Goal: Task Accomplishment & Management: Manage account settings

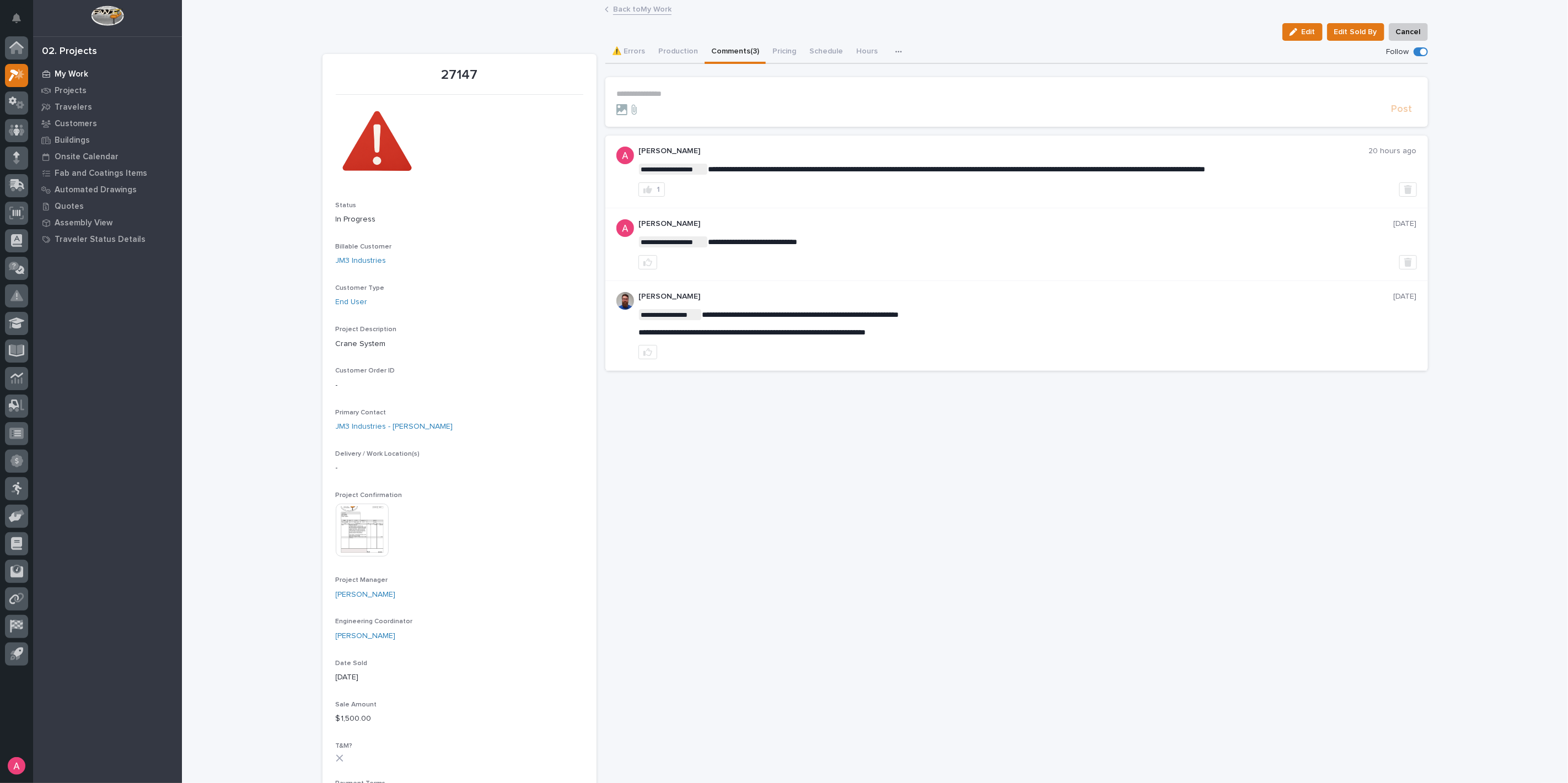
click at [66, 73] on p "My Work" at bounding box center [71, 74] width 33 height 10
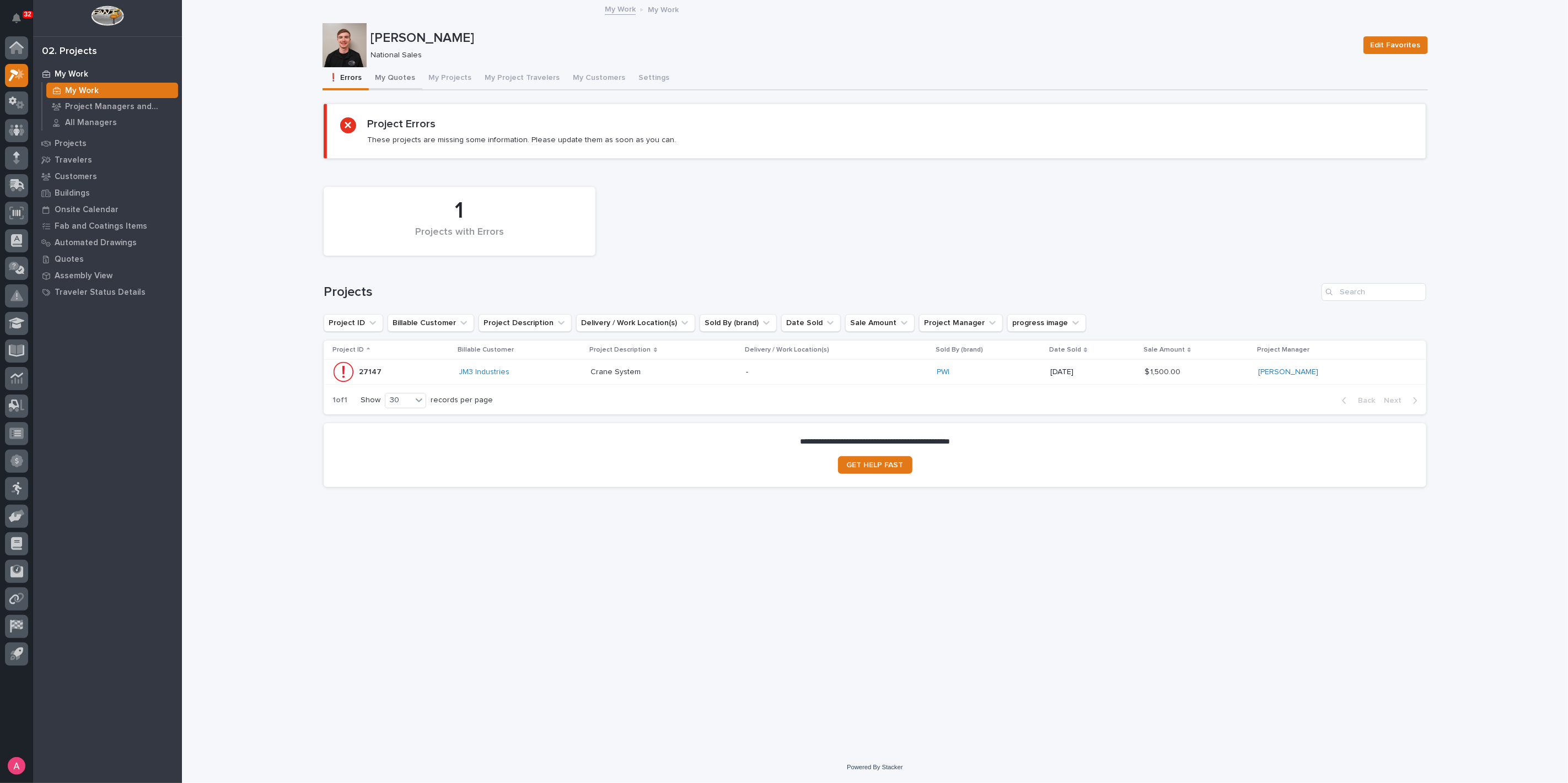
click at [393, 79] on button "My Quotes" at bounding box center [396, 79] width 54 height 23
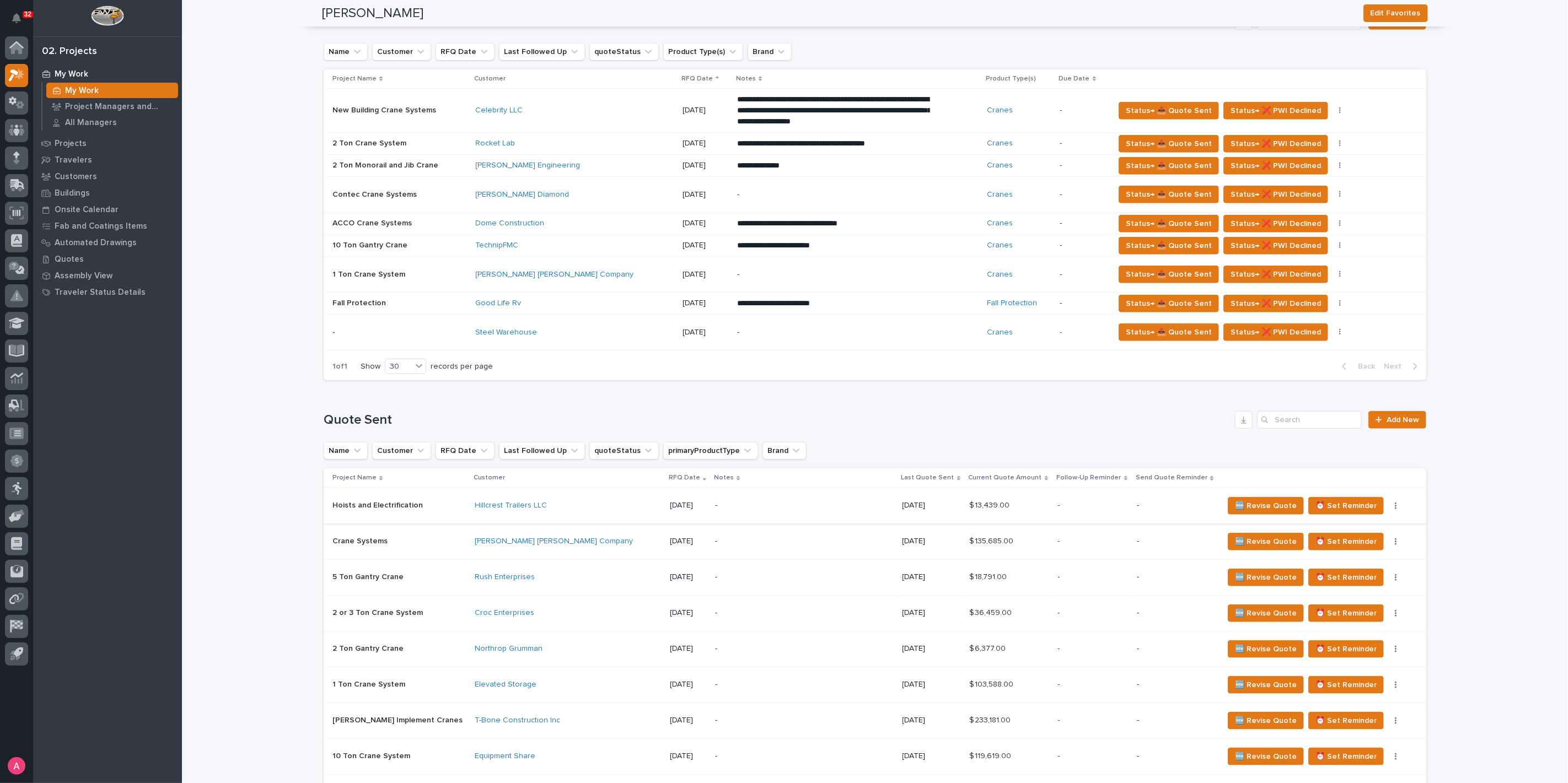
scroll to position [734, 0]
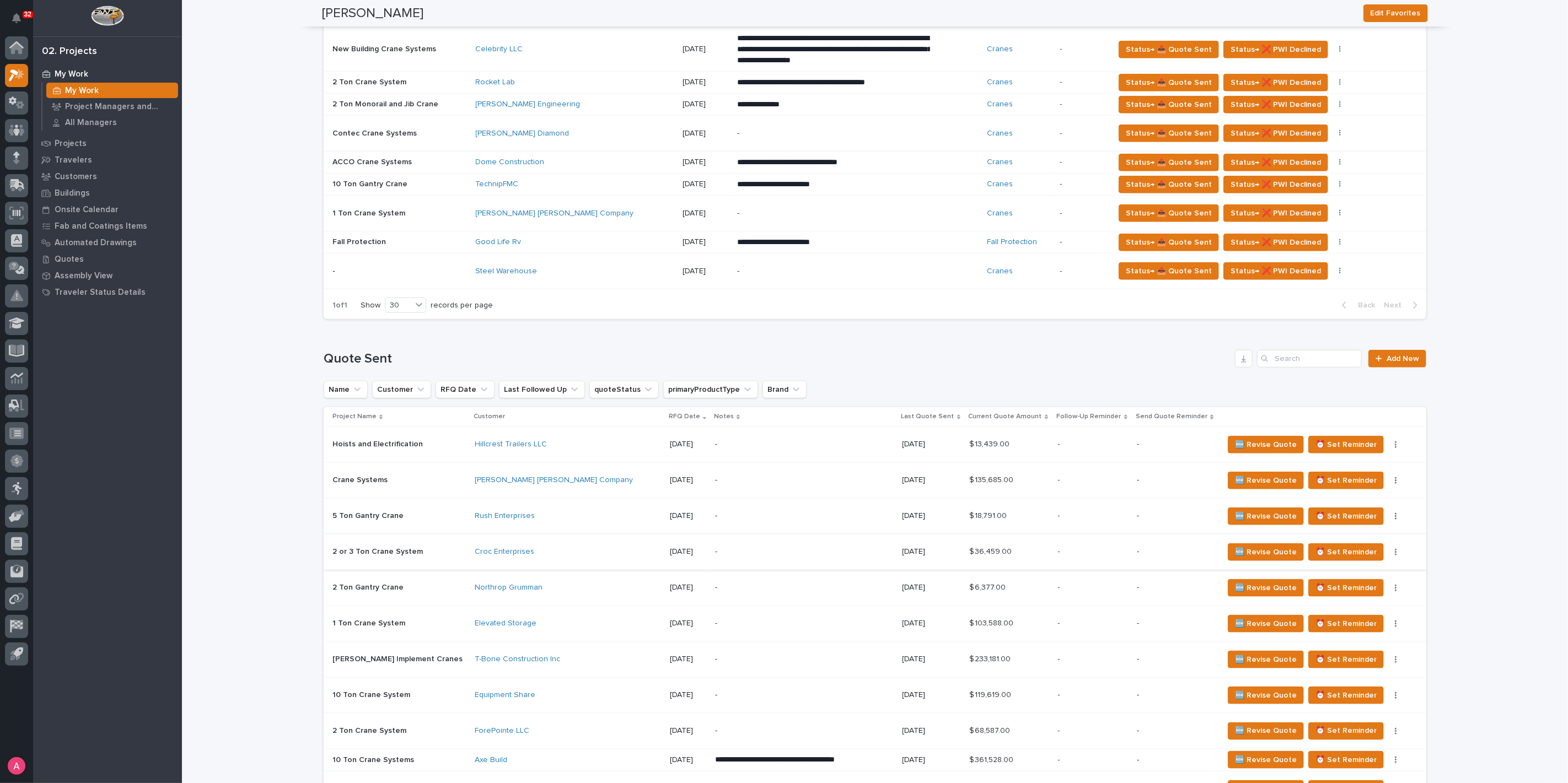
click at [1388, 551] on button "button" at bounding box center [1396, 552] width 15 height 8
click at [833, 547] on p "-" at bounding box center [804, 551] width 178 height 9
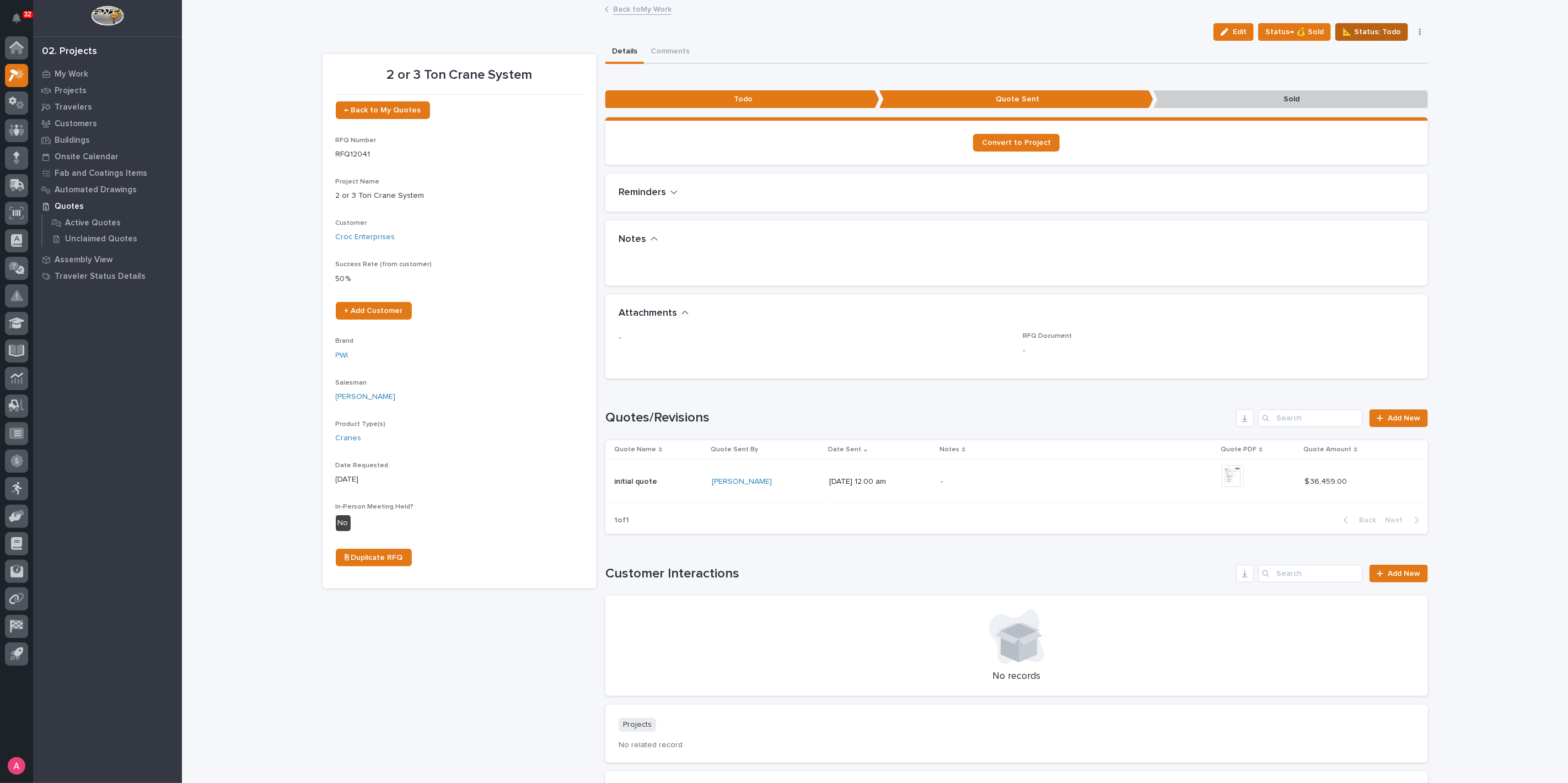
click at [1364, 36] on span "📐 Status: Todo" at bounding box center [1372, 32] width 58 height 13
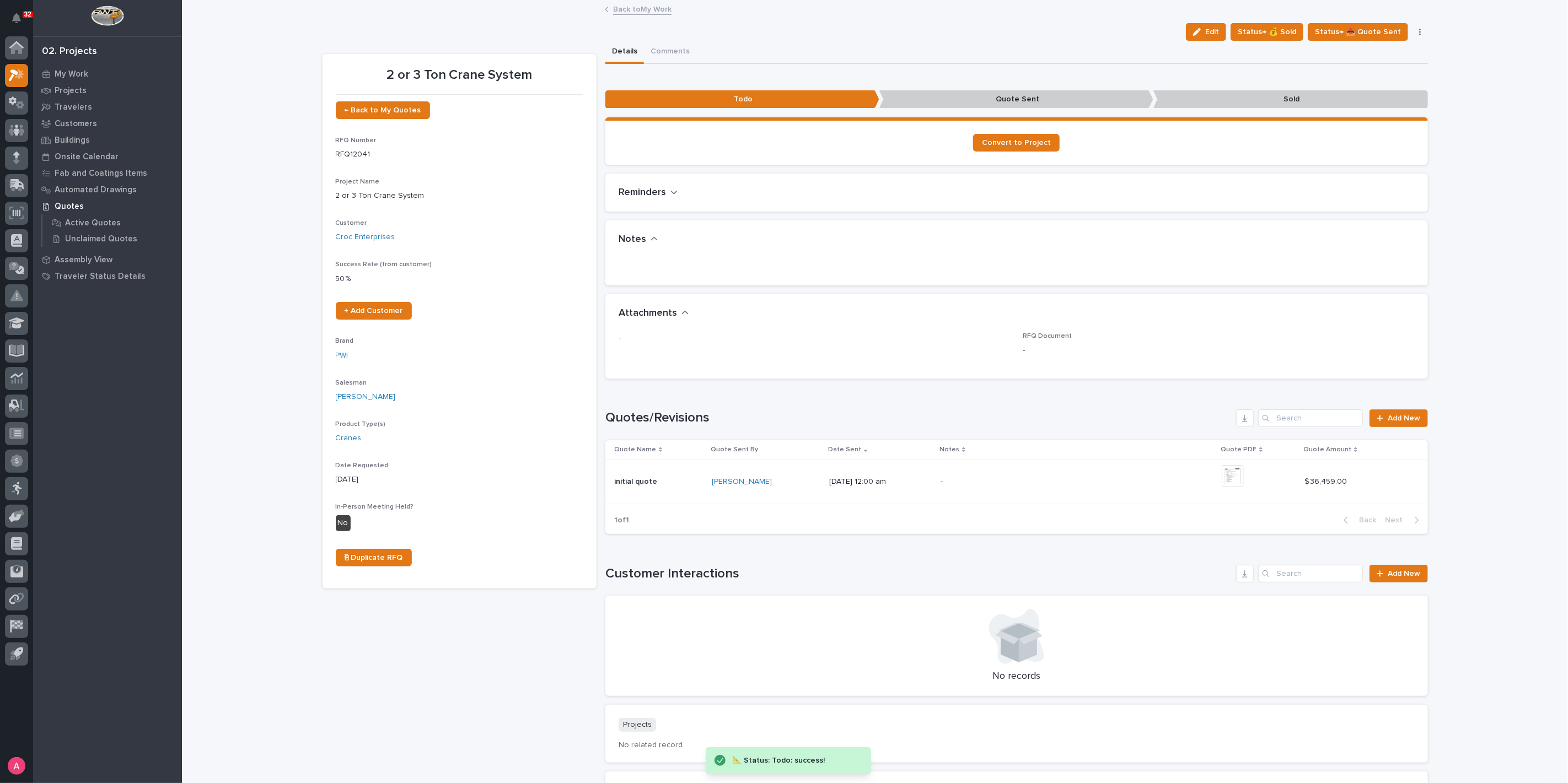
click at [623, 7] on link "Back to My Work" at bounding box center [642, 9] width 58 height 13
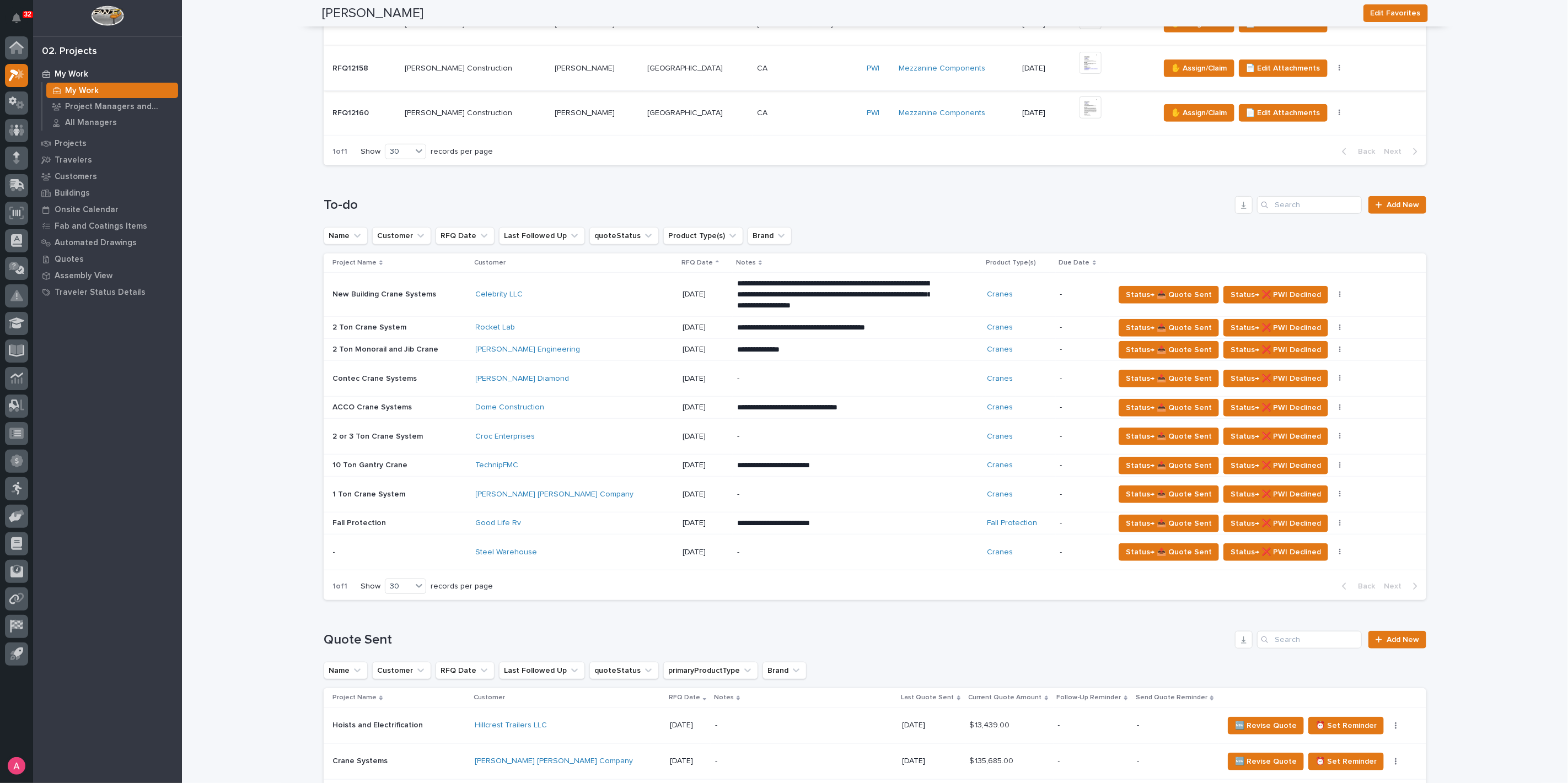
scroll to position [551, 0]
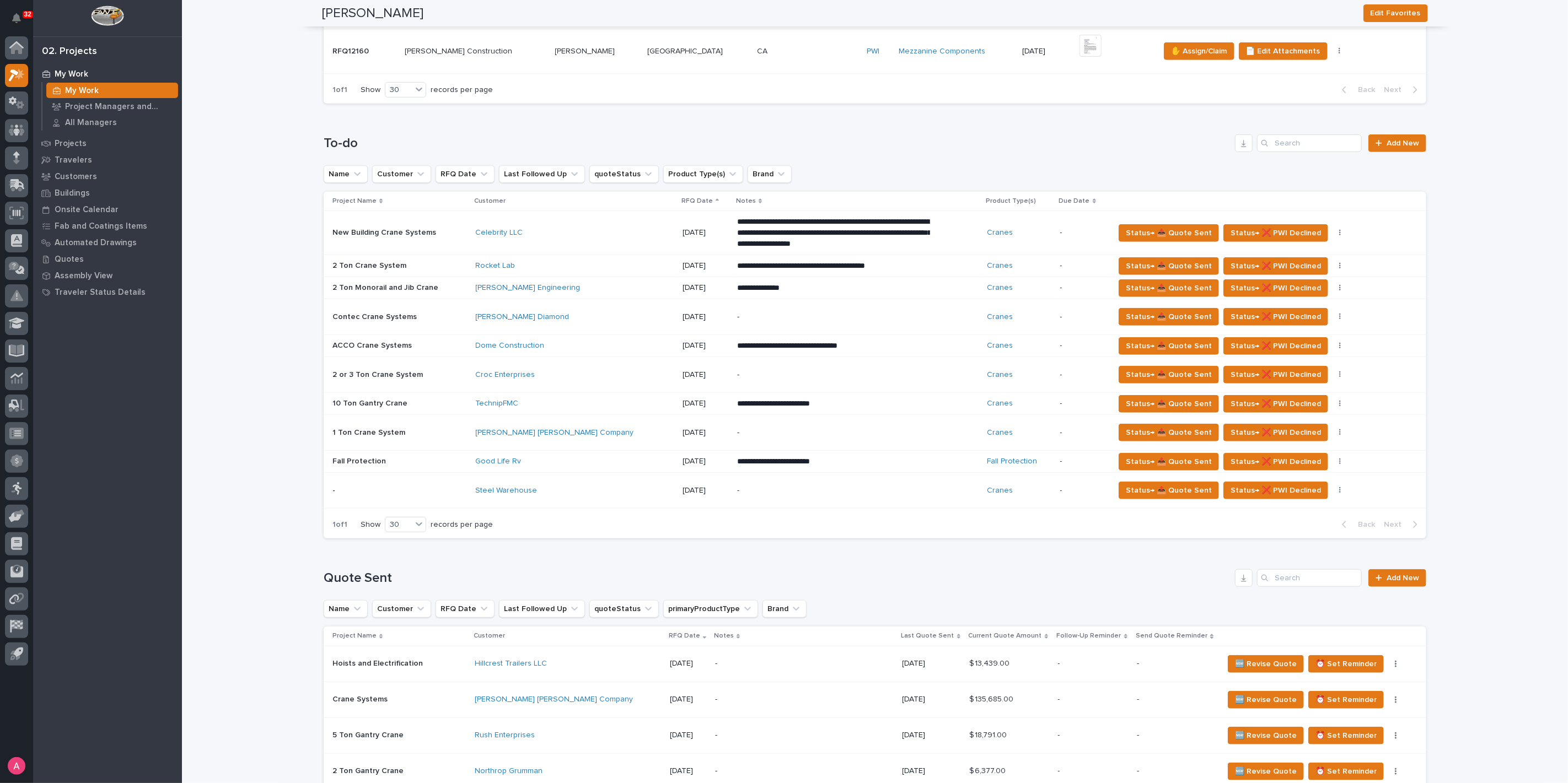
click at [740, 434] on p "-" at bounding box center [833, 433] width 193 height 9
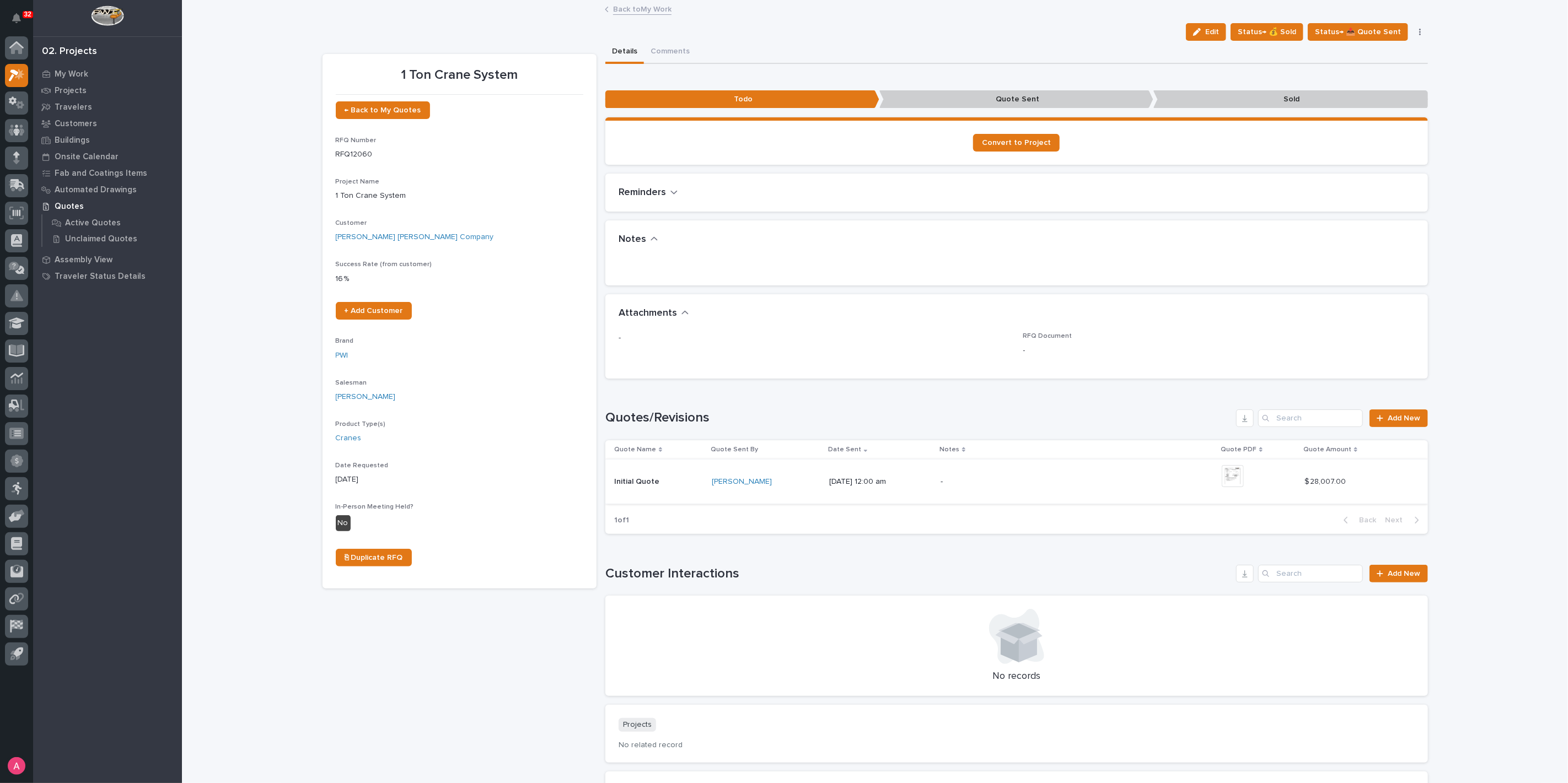
click at [1244, 468] on img at bounding box center [1233, 476] width 22 height 22
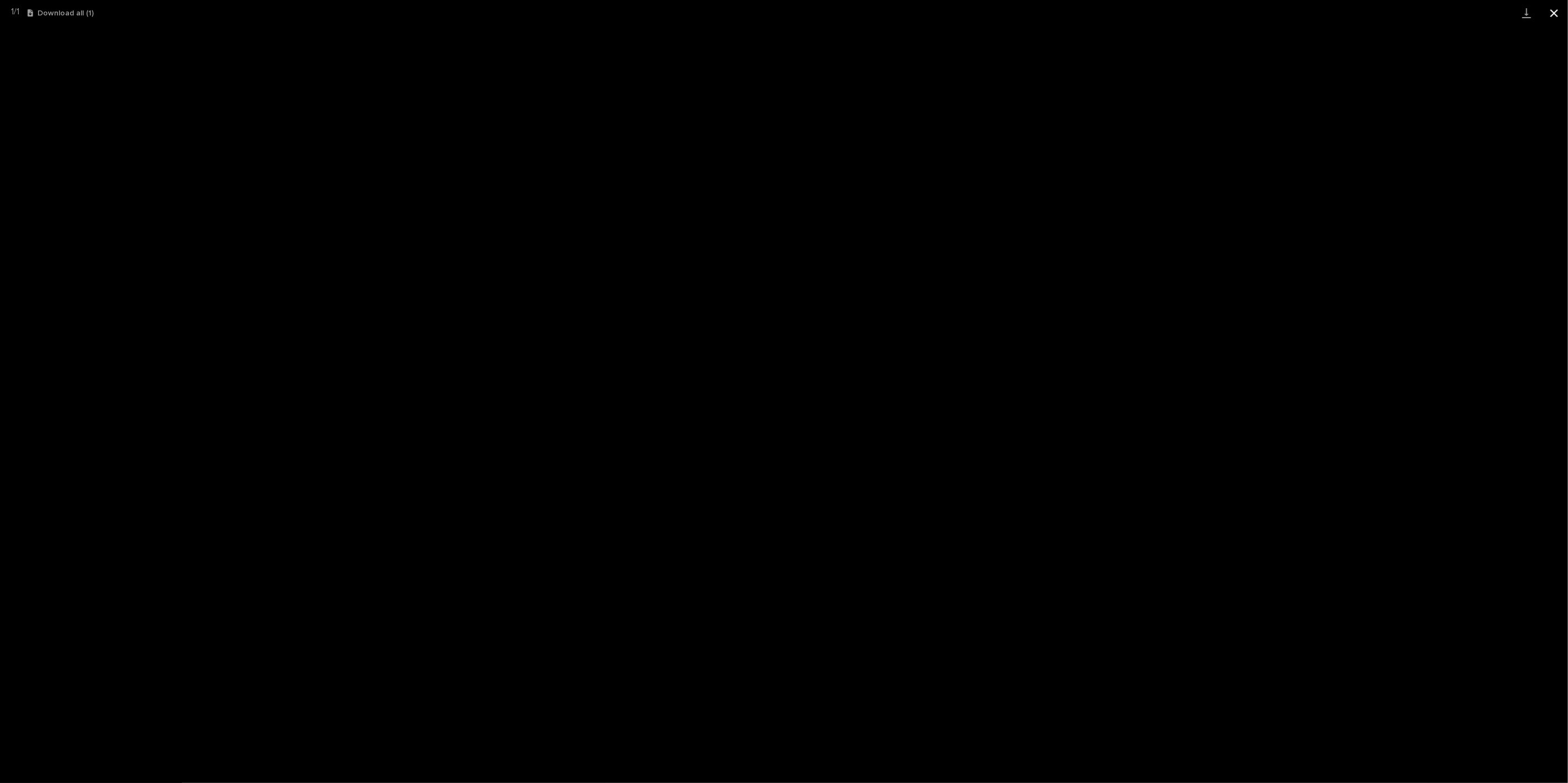
click at [1549, 16] on button "Close gallery" at bounding box center [1554, 13] width 27 height 26
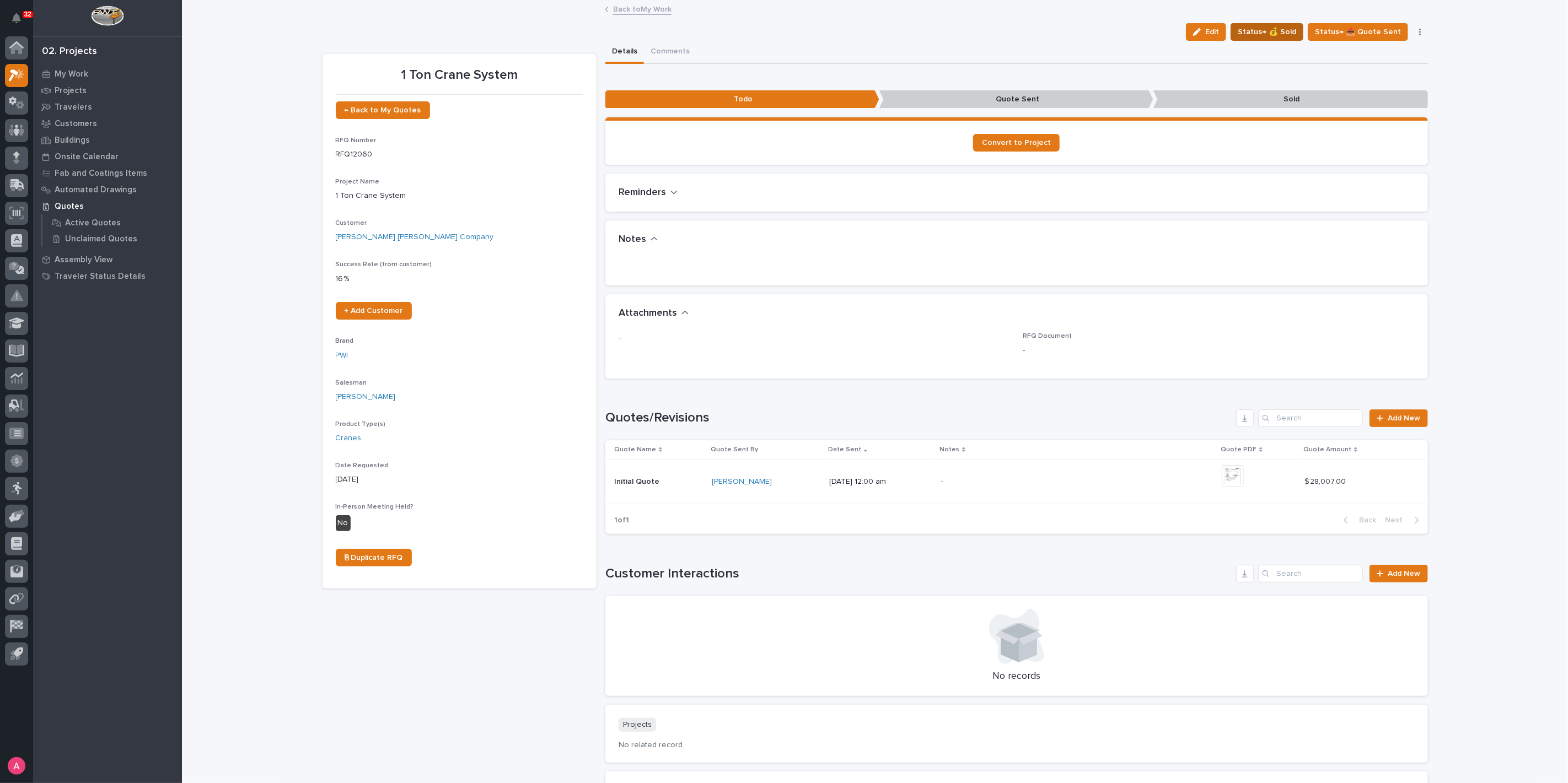
click at [1270, 32] on span "Status→ 💰 Sold" at bounding box center [1267, 32] width 58 height 13
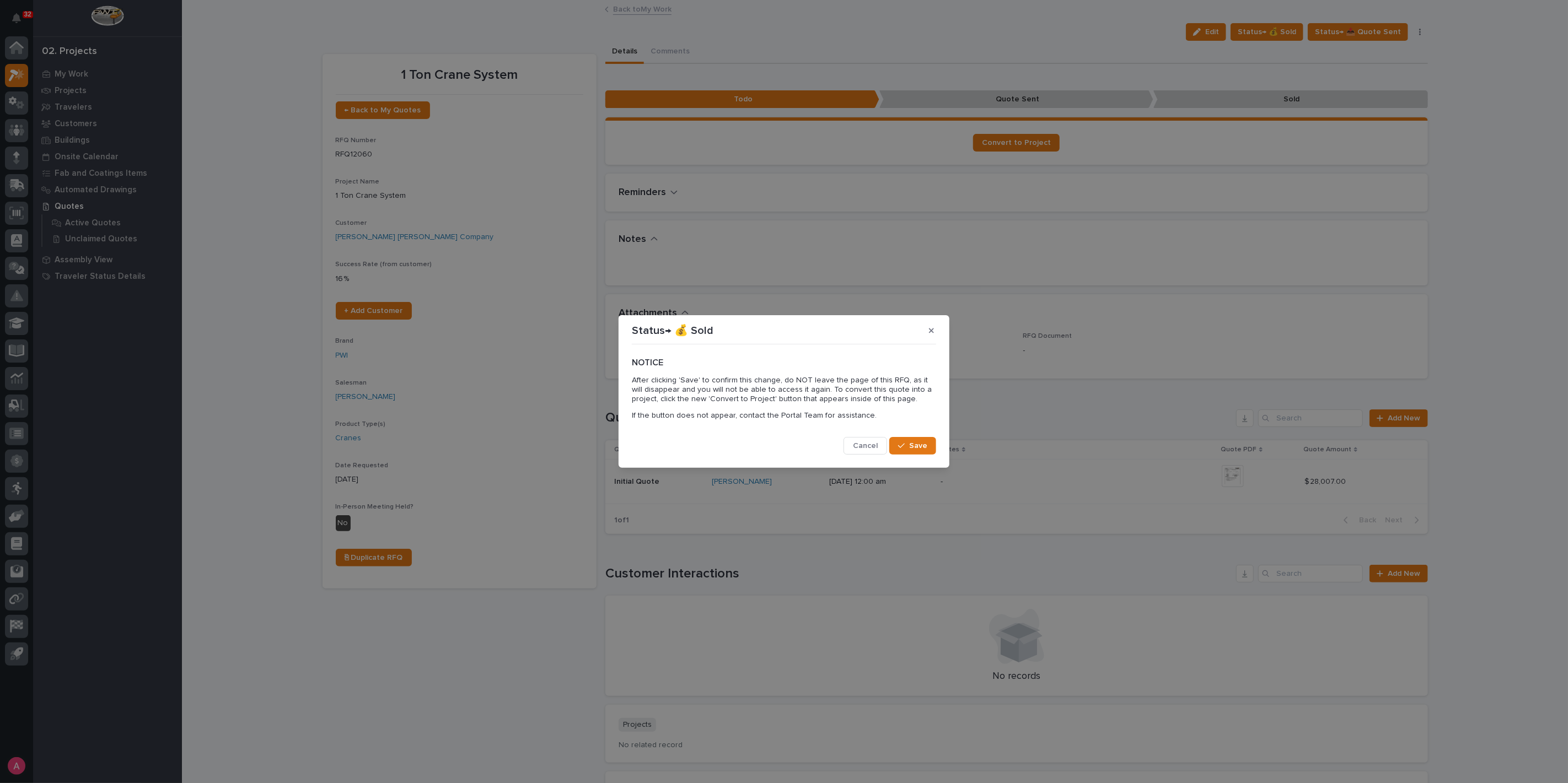
click at [853, 444] on button "Cancel" at bounding box center [866, 445] width 44 height 18
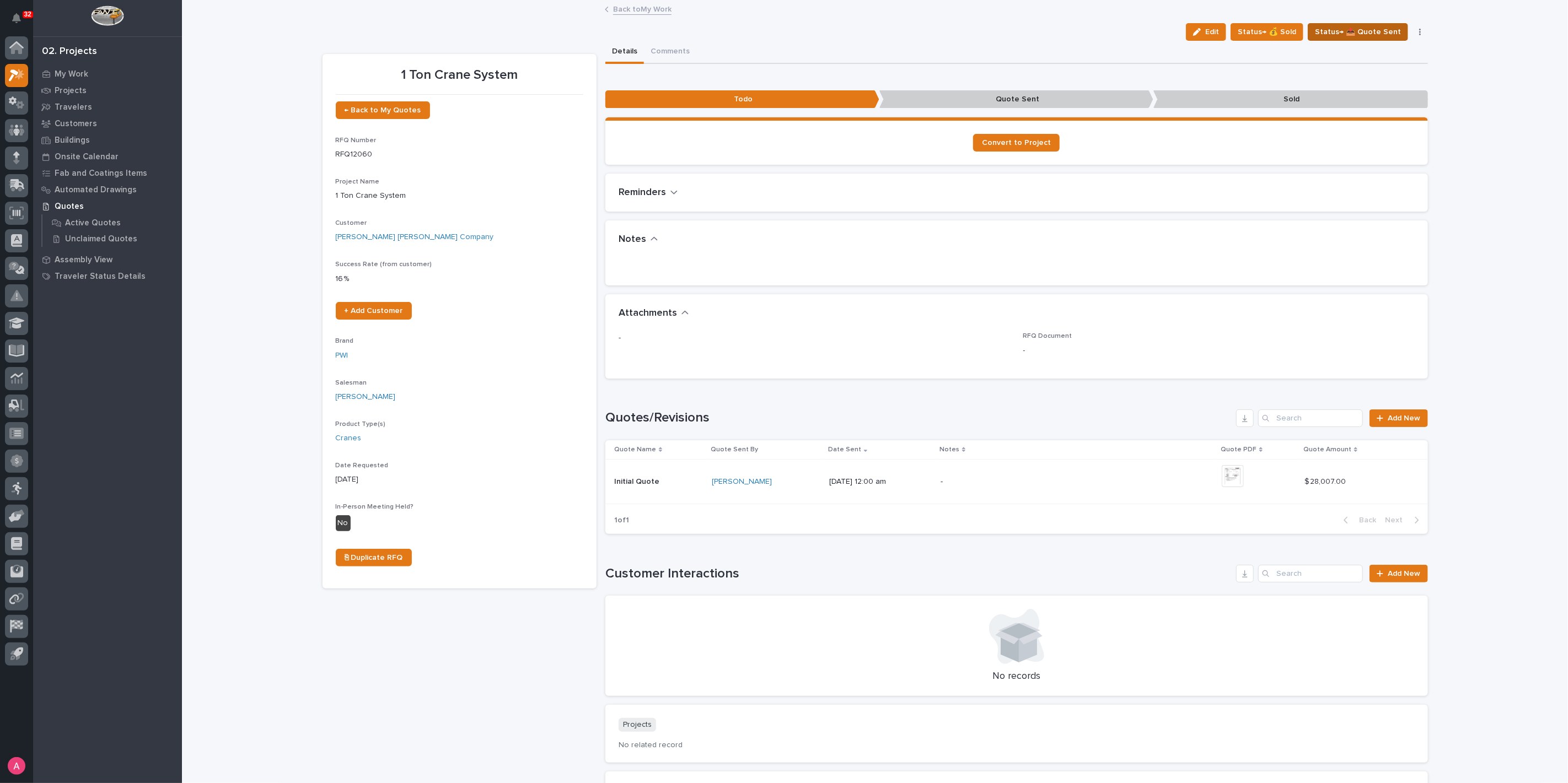
click at [1349, 32] on span "Status→ 📤 Quote Sent" at bounding box center [1357, 32] width 86 height 13
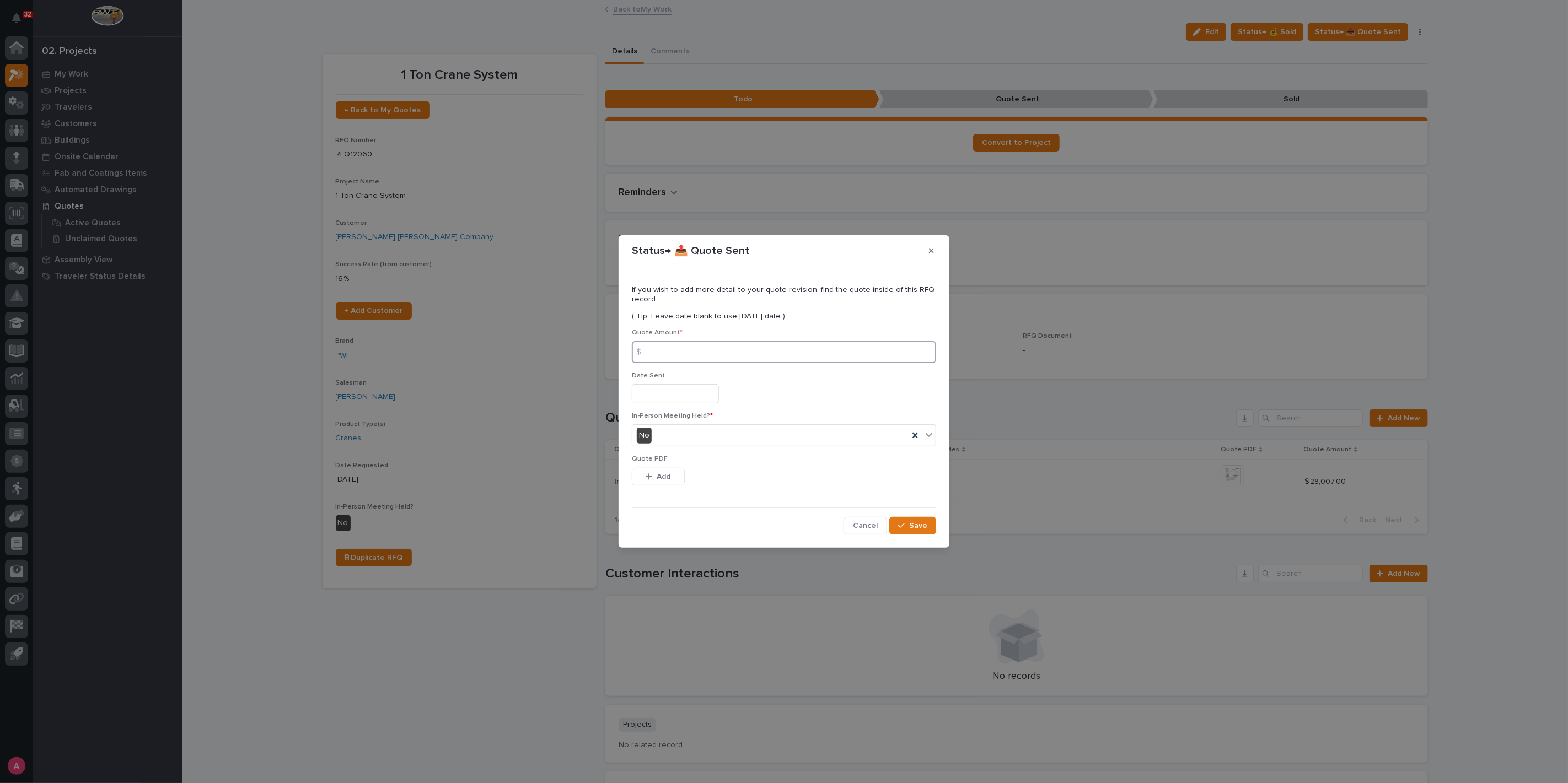
click at [769, 349] on input at bounding box center [784, 352] width 304 height 22
type input "57236"
click at [666, 478] on span "Add" at bounding box center [664, 476] width 14 height 10
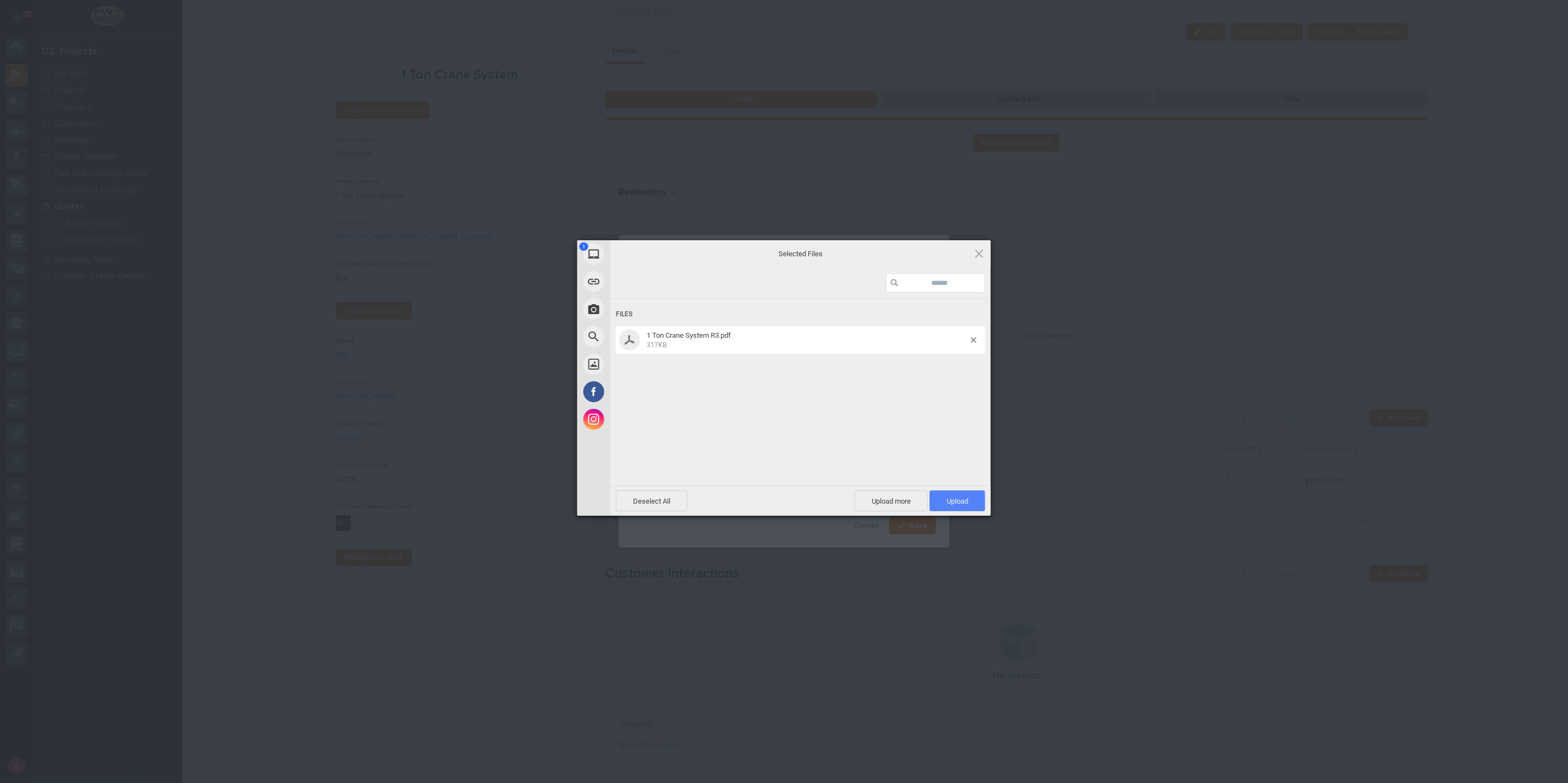
click at [962, 495] on span "Upload 1" at bounding box center [957, 501] width 55 height 21
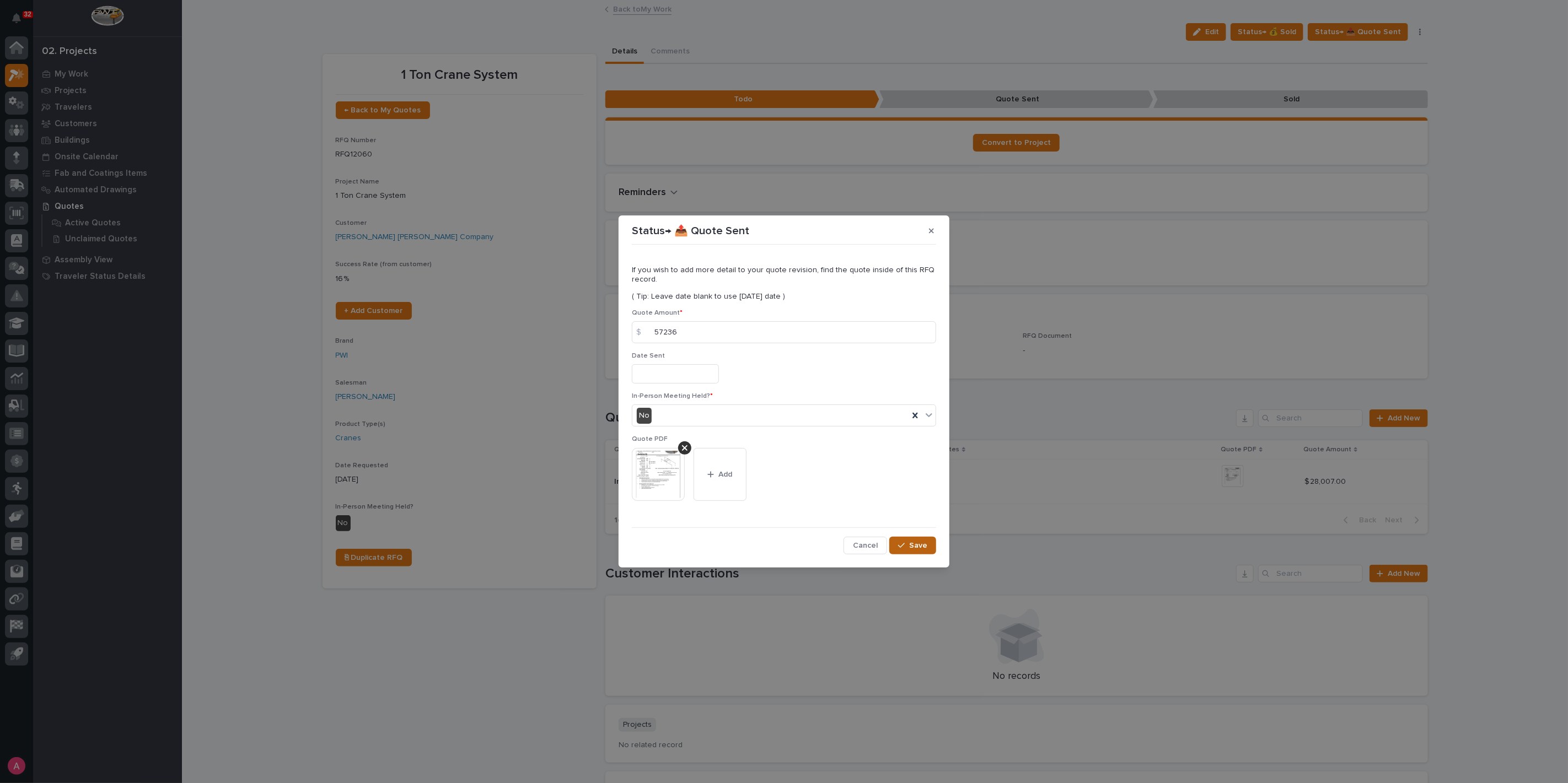
click at [912, 544] on span "Save" at bounding box center [919, 546] width 18 height 10
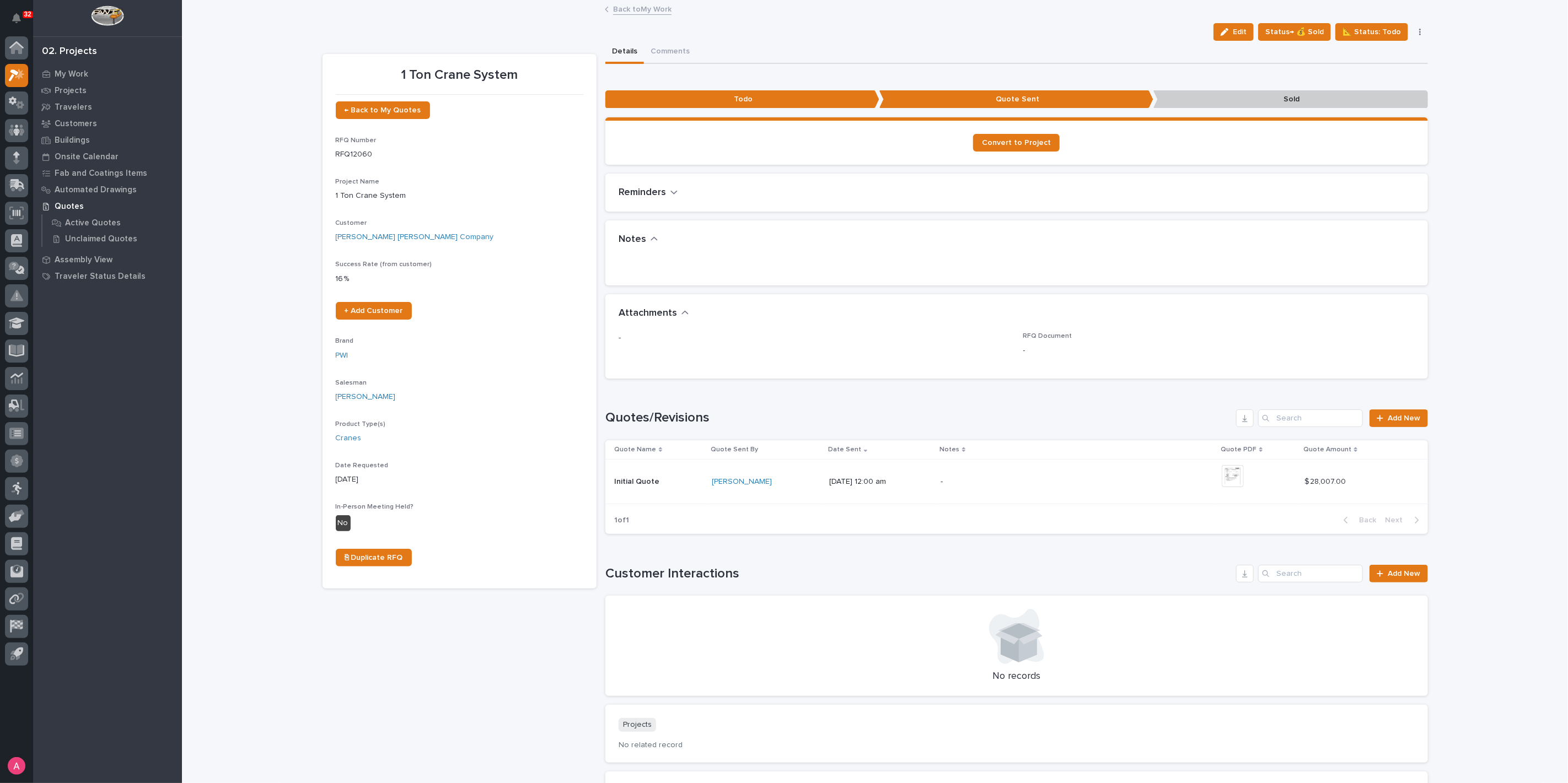
click at [618, 13] on link "Back to My Work" at bounding box center [642, 9] width 58 height 13
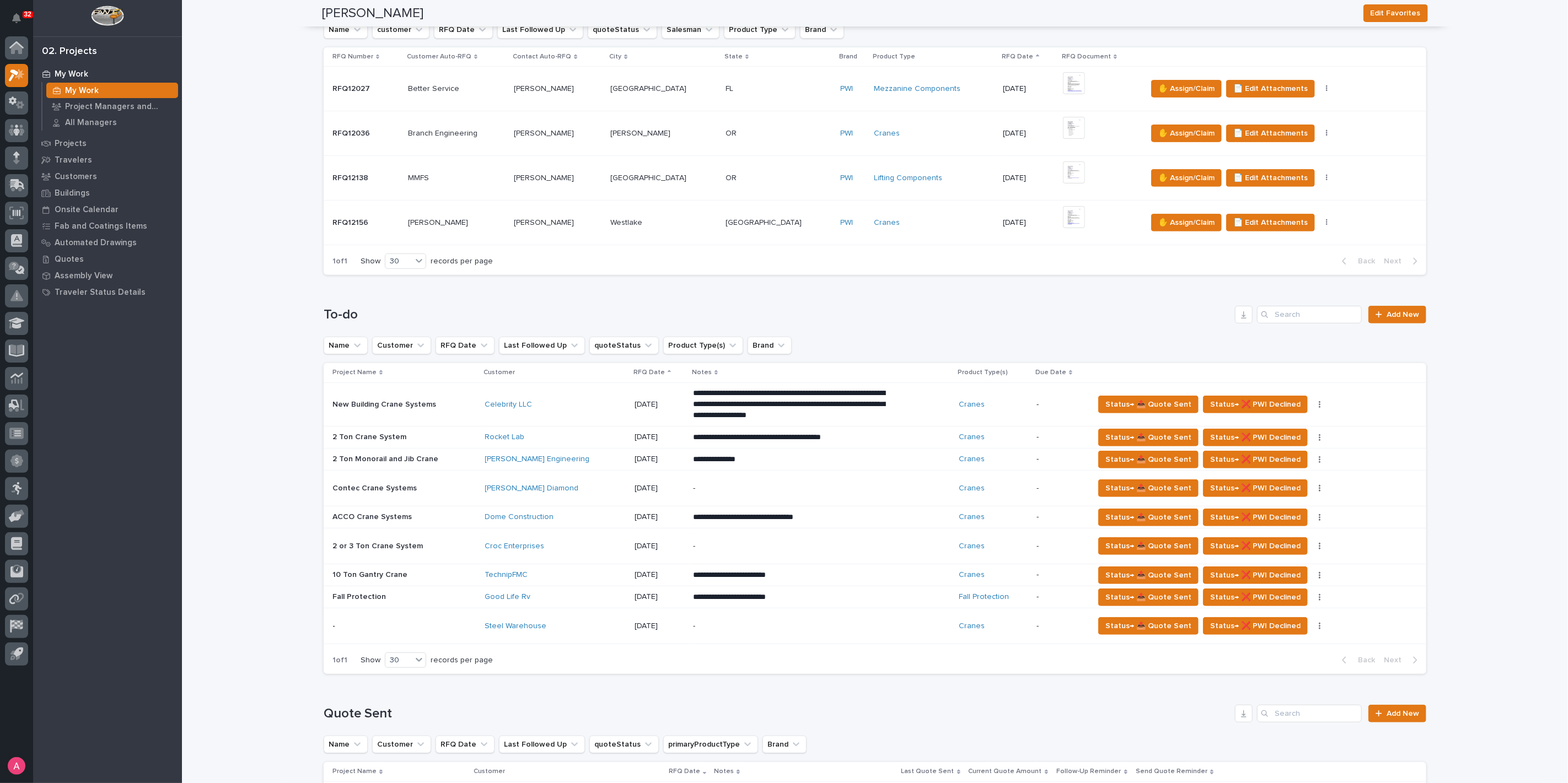
scroll to position [306, 0]
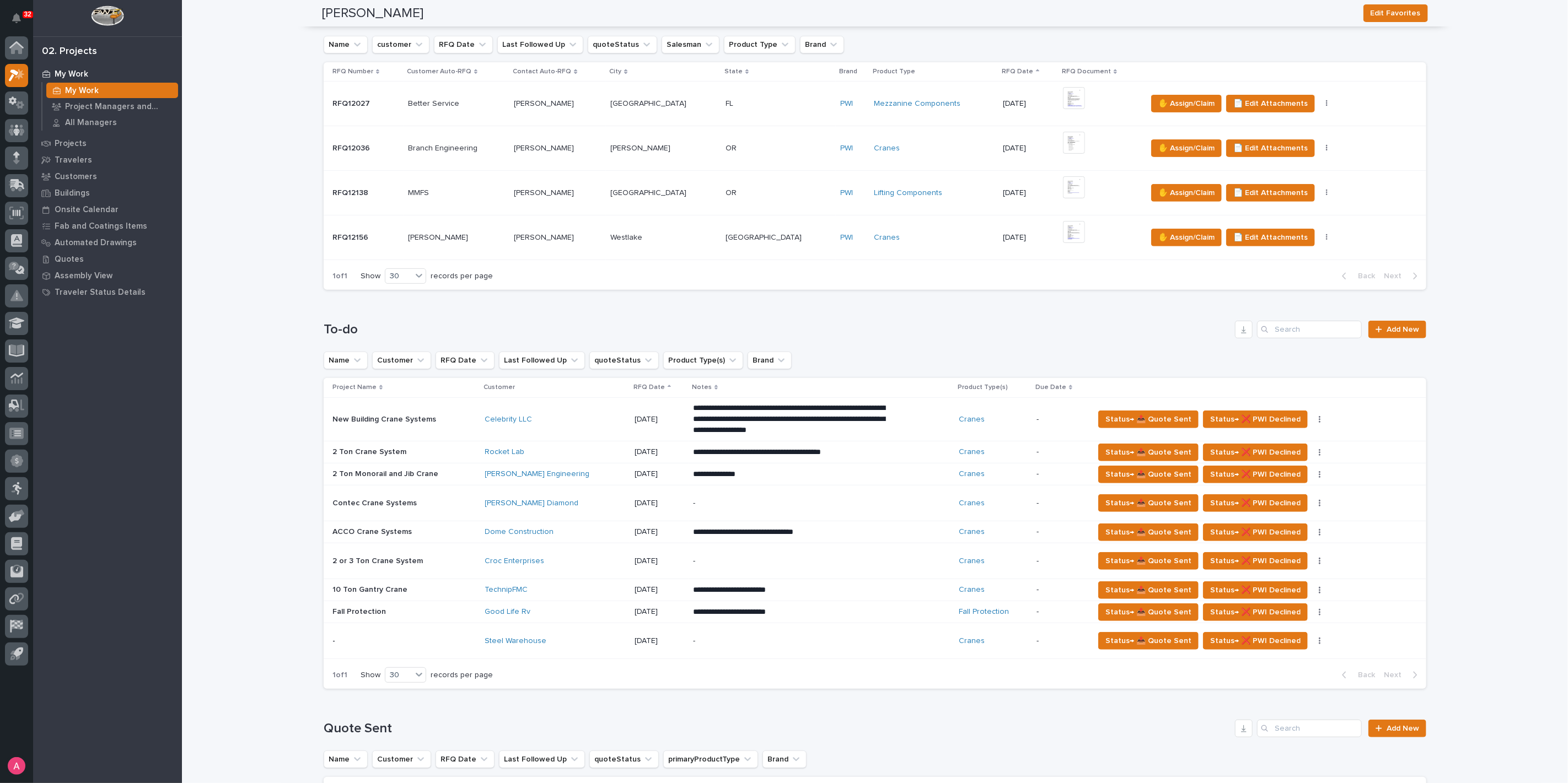
scroll to position [245, 0]
